Goal: Navigation & Orientation: Find specific page/section

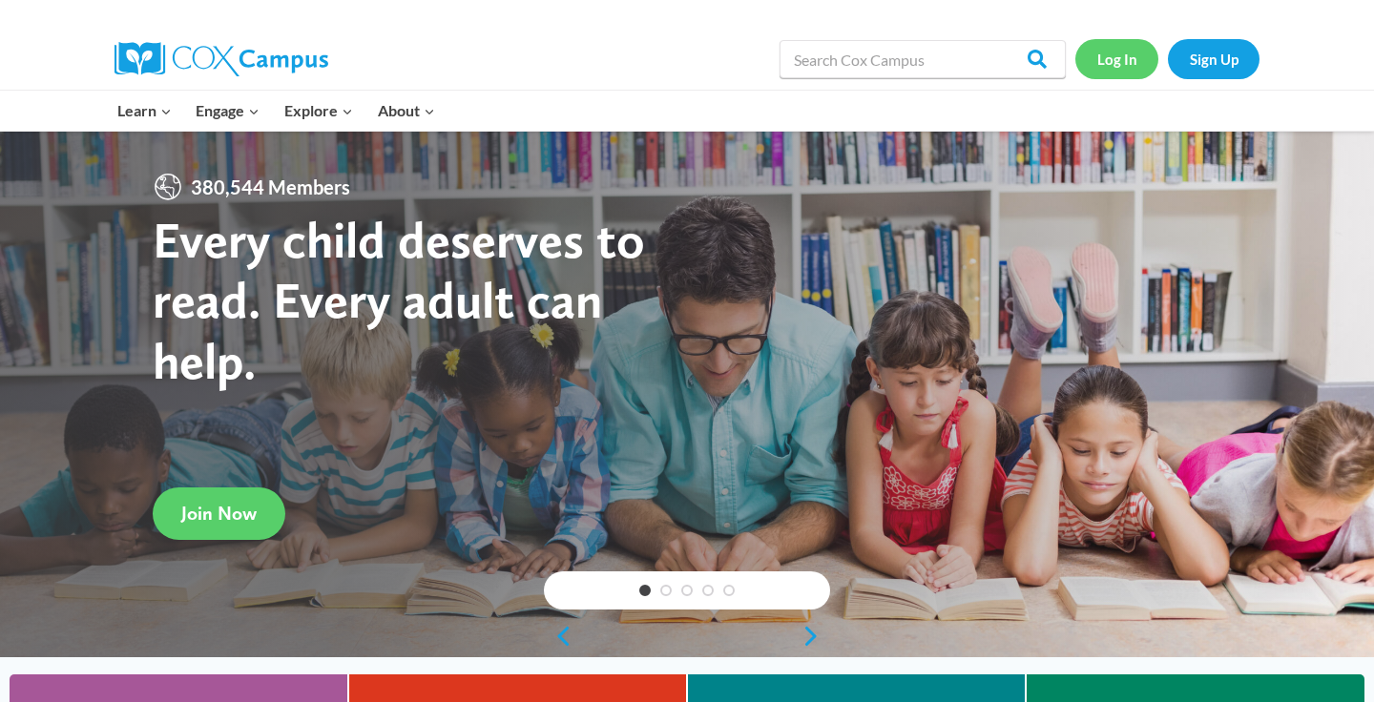
click at [1123, 61] on link "Log In" at bounding box center [1116, 58] width 83 height 39
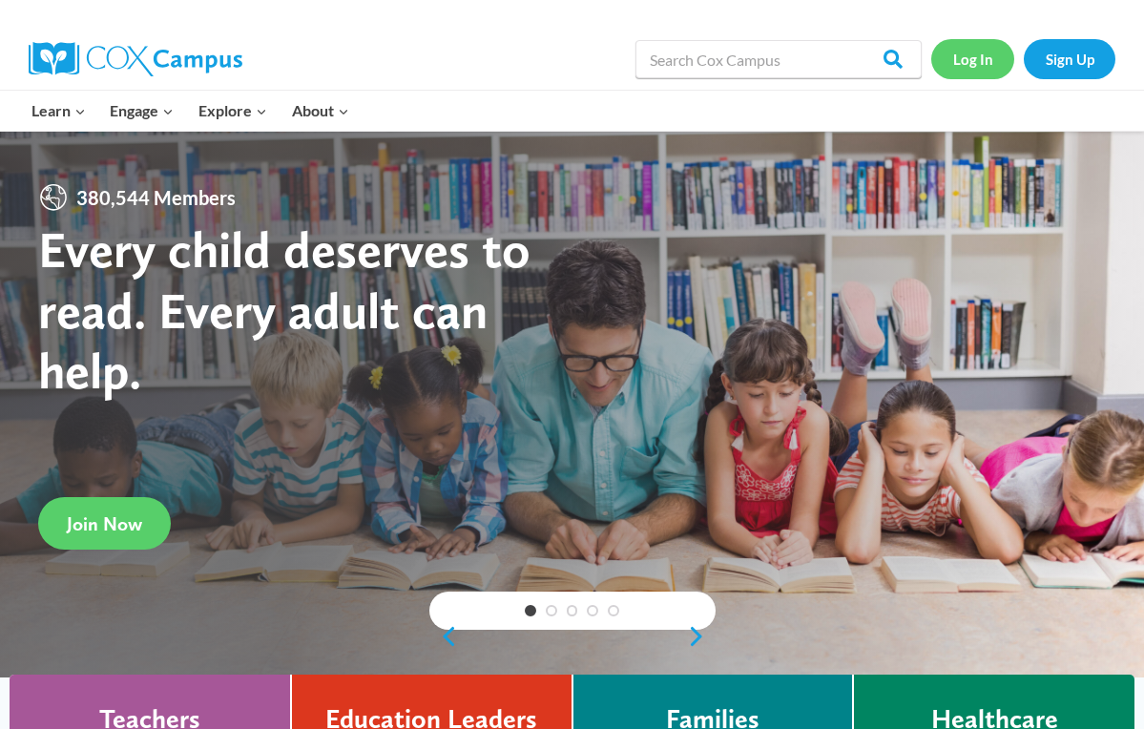
click at [961, 66] on link "Log In" at bounding box center [972, 58] width 83 height 39
click at [966, 58] on link "Log In" at bounding box center [972, 58] width 83 height 39
click at [115, 552] on div at bounding box center [572, 404] width 1144 height 547
click at [104, 529] on span "Join Now" at bounding box center [104, 523] width 75 height 23
